Goal: Task Accomplishment & Management: Use online tool/utility

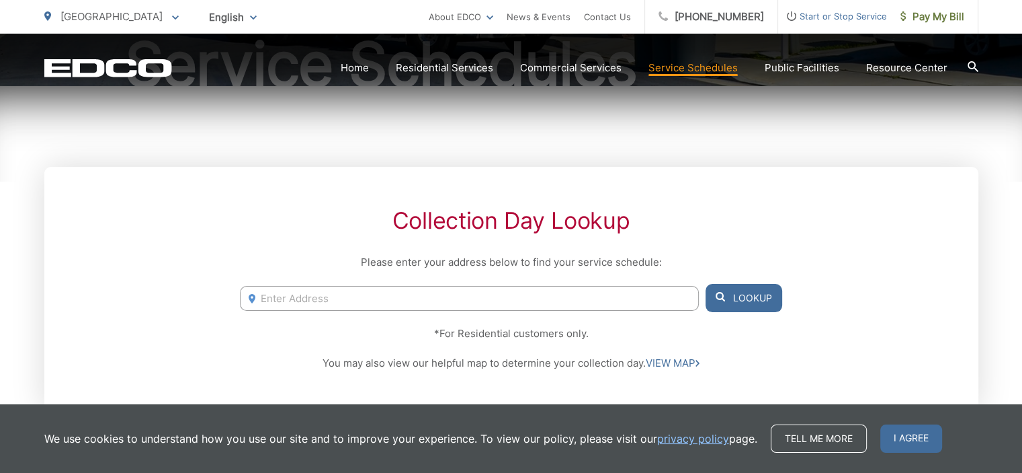
scroll to position [202, 0]
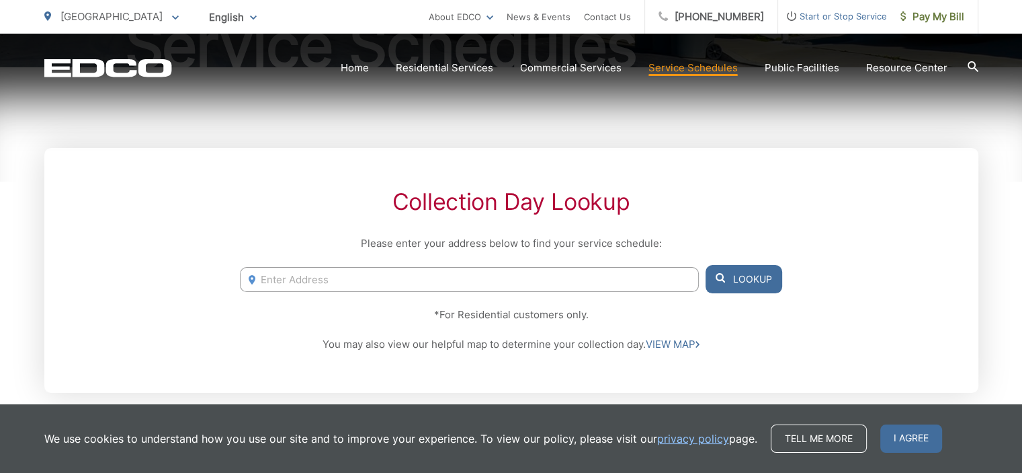
click at [534, 275] on input "Enter Address" at bounding box center [469, 279] width 458 height 25
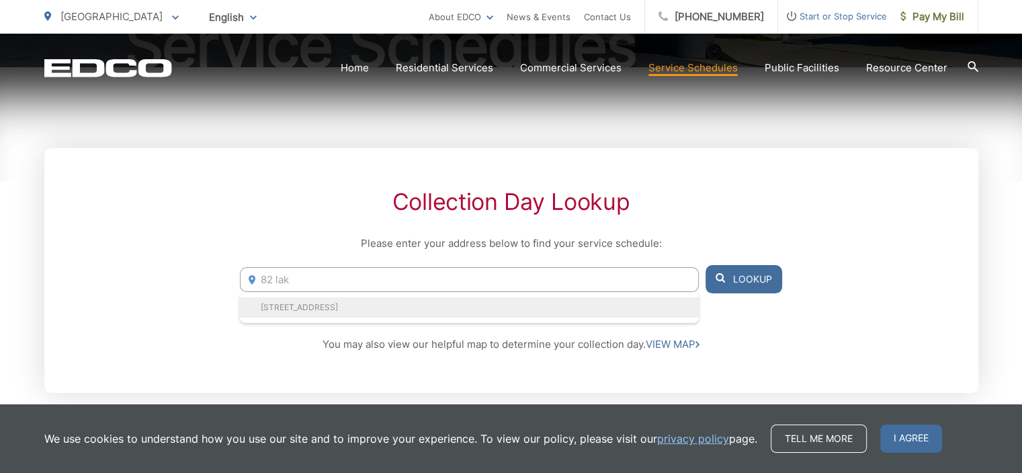
click at [488, 315] on li "[STREET_ADDRESS]" at bounding box center [469, 307] width 458 height 20
type input "[STREET_ADDRESS]"
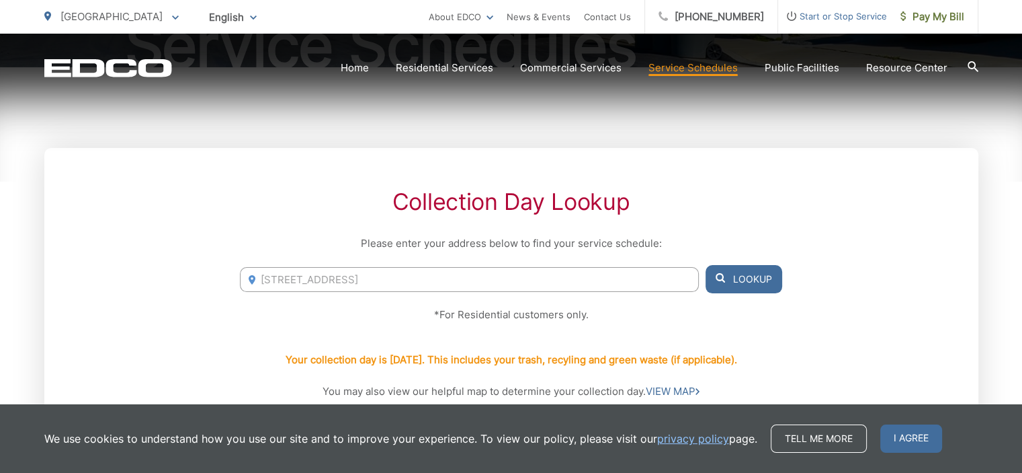
click at [748, 282] on button "Lookup" at bounding box center [744, 279] width 77 height 28
click at [750, 282] on button "Lookup" at bounding box center [744, 279] width 77 height 28
click at [754, 289] on button "Lookup" at bounding box center [744, 279] width 77 height 28
click at [925, 428] on span "I agree" at bounding box center [912, 438] width 62 height 28
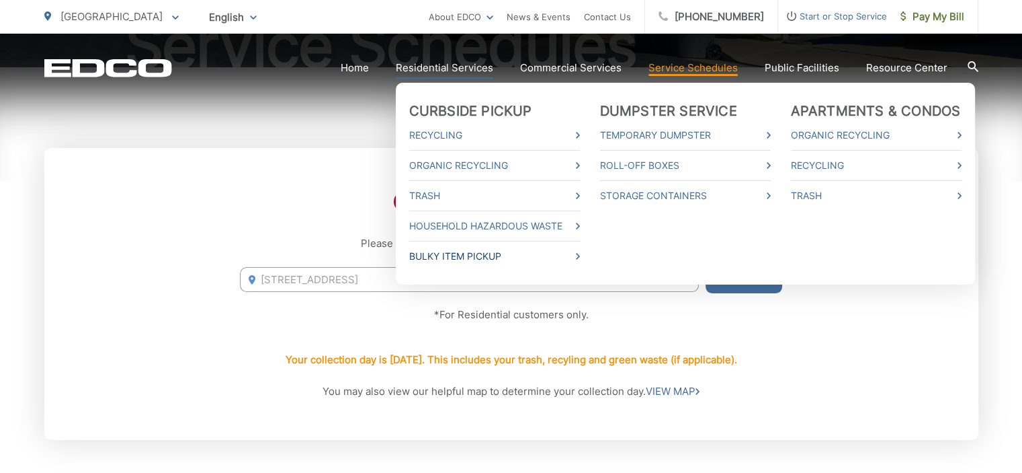
click at [492, 257] on link "Bulky Item Pickup" at bounding box center [494, 256] width 171 height 16
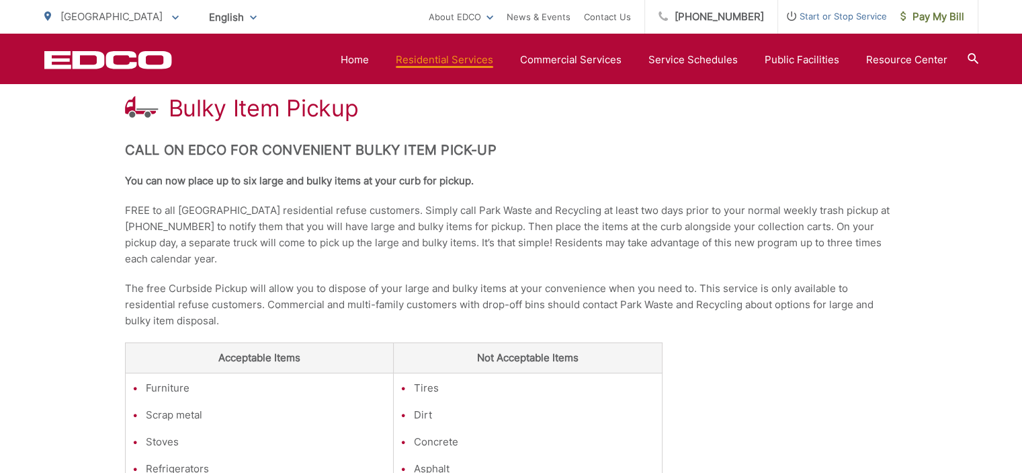
scroll to position [134, 0]
